Goal: Task Accomplishment & Management: Use online tool/utility

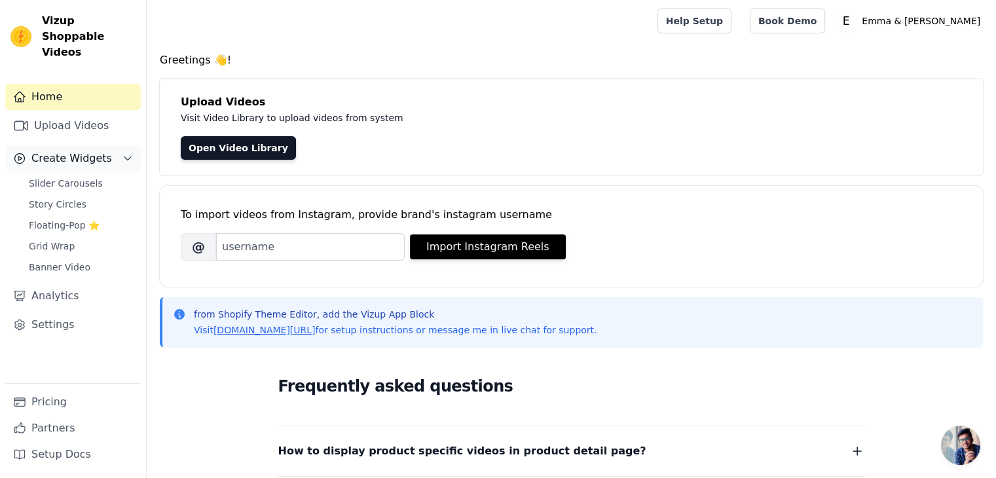
click at [126, 150] on button "Create Widgets" at bounding box center [73, 158] width 136 height 26
click at [95, 174] on link "Slider Carousels" at bounding box center [81, 183] width 120 height 18
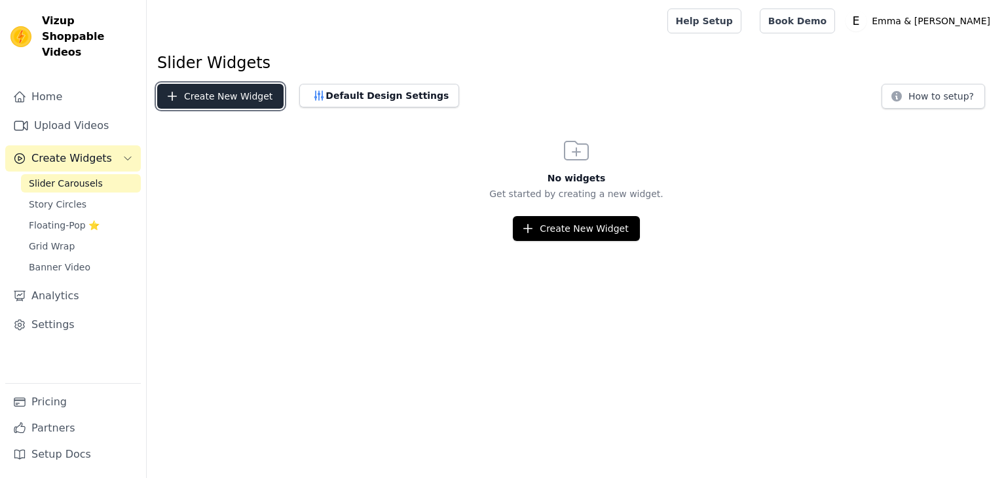
click at [223, 90] on button "Create New Widget" at bounding box center [220, 96] width 126 height 25
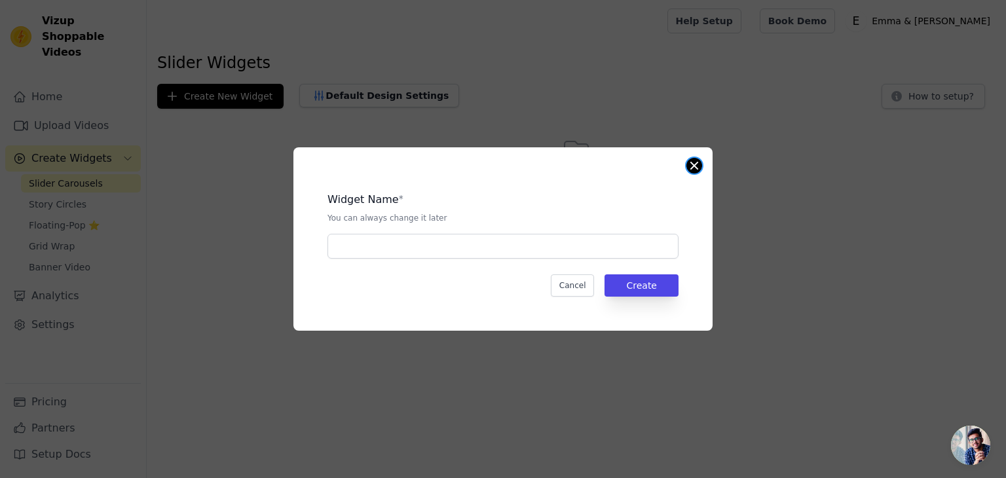
click at [694, 164] on button "Close modal" at bounding box center [695, 166] width 16 height 16
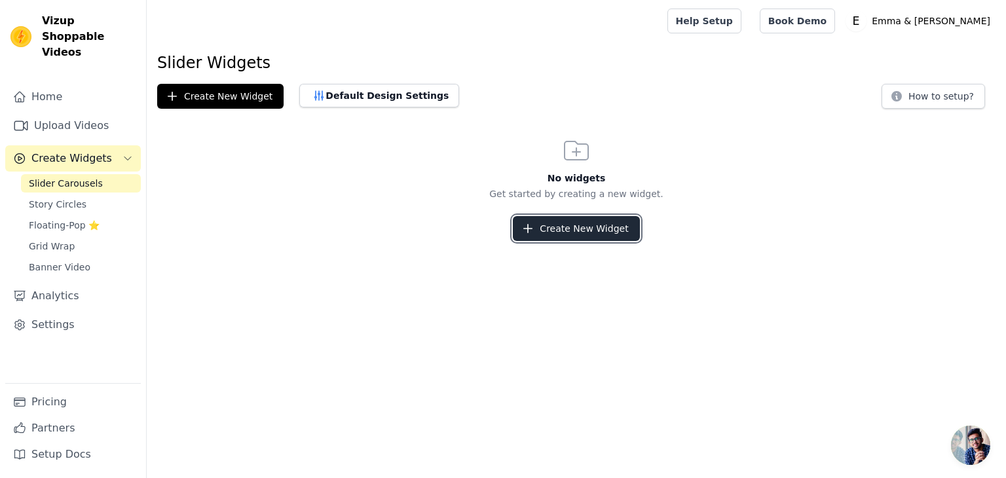
click at [535, 222] on icon "button" at bounding box center [527, 228] width 13 height 13
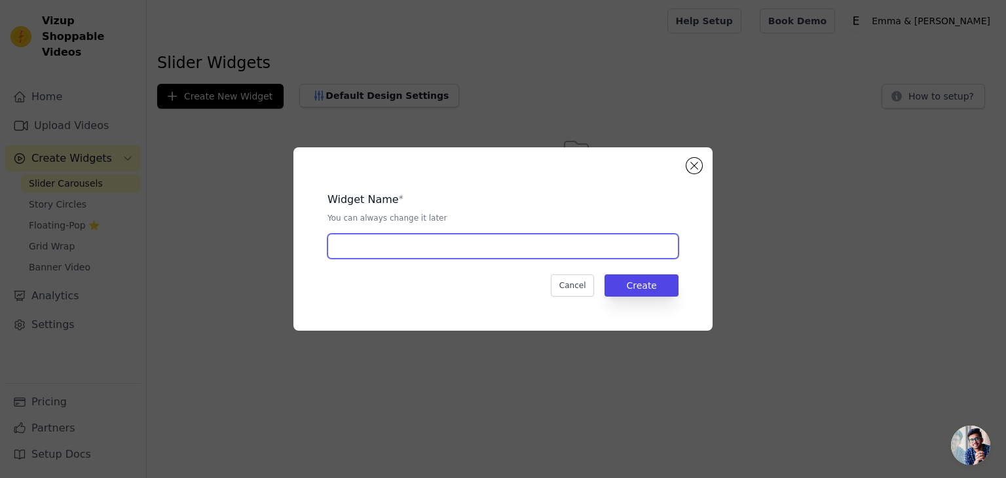
click at [549, 247] on input "text" at bounding box center [503, 246] width 351 height 25
type input "."
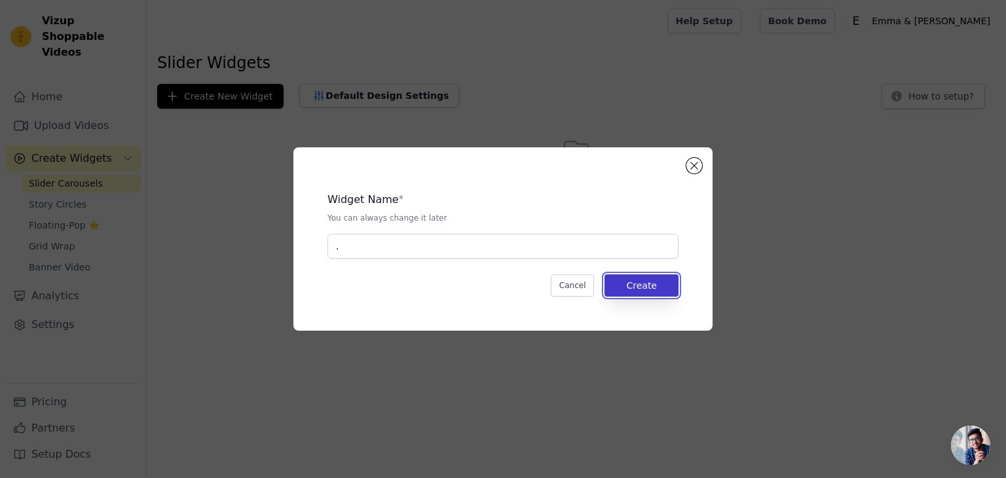
click at [622, 286] on button "Create" at bounding box center [642, 286] width 74 height 22
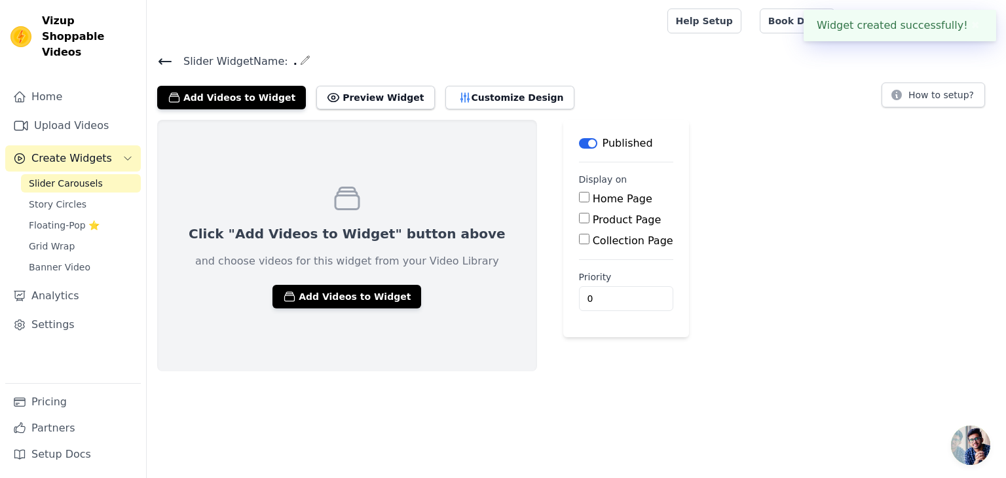
click at [317, 263] on p "and choose videos for this widget from your Video Library" at bounding box center [347, 262] width 304 height 16
click at [333, 290] on button "Add Videos to Widget" at bounding box center [347, 297] width 149 height 24
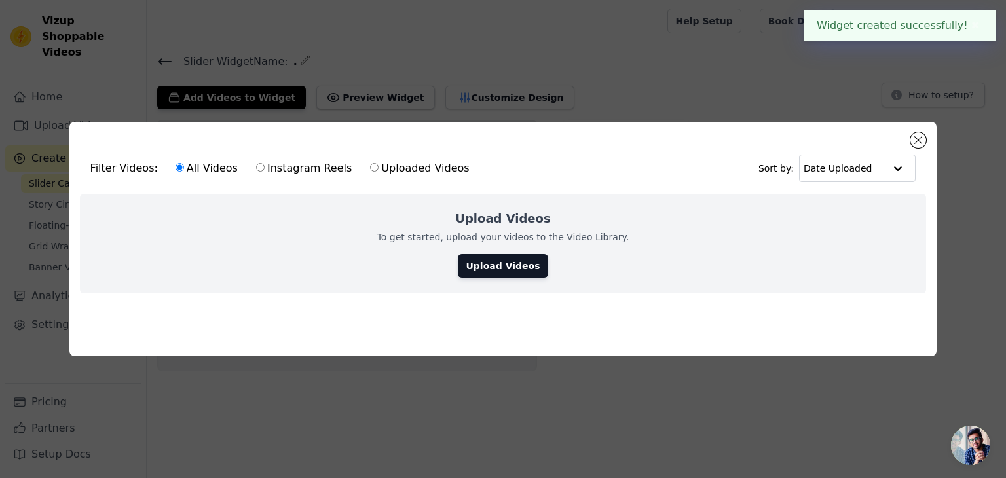
click at [385, 396] on div "Filter Videos: All Videos Instagram Reels Uploaded Videos Sort by: Date Uploade…" at bounding box center [503, 239] width 1006 height 478
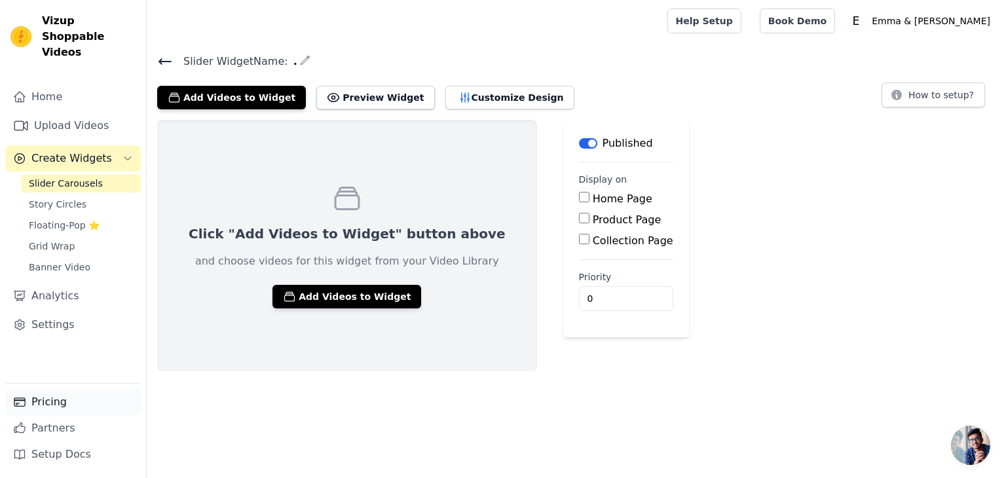
click at [78, 402] on link "Pricing" at bounding box center [73, 402] width 136 height 26
